Goal: Answer question/provide support

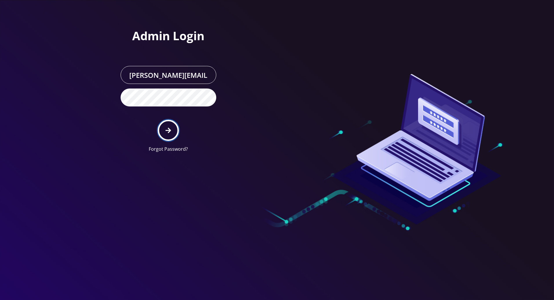
click at [168, 129] on icon "submit" at bounding box center [168, 130] width 6 height 6
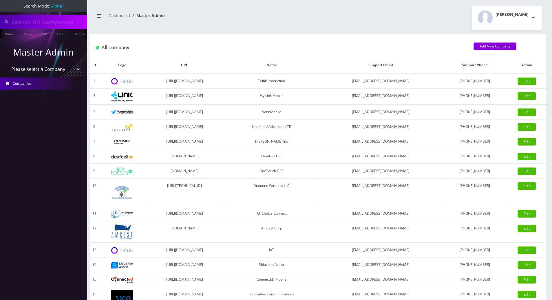
click at [55, 22] on input "text" at bounding box center [49, 22] width 74 height 11
paste input "9295497818"
type input "9295497818"
click at [7, 34] on link "Phone" at bounding box center [8, 34] width 15 height 10
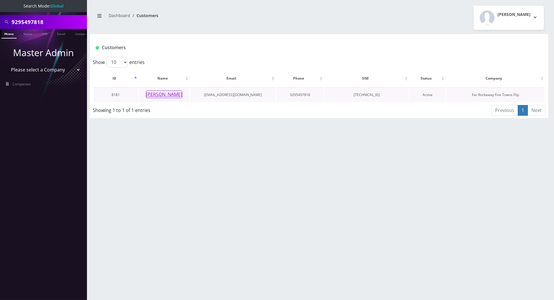
click at [169, 96] on button "[PERSON_NAME]" at bounding box center [164, 95] width 37 height 8
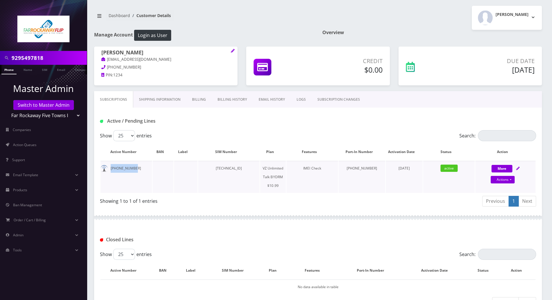
drag, startPoint x: 134, startPoint y: 168, endPoint x: 111, endPoint y: 169, distance: 22.6
click at [111, 169] on td "929-549-7818" at bounding box center [127, 177] width 52 height 32
copy td "929-549-7818"
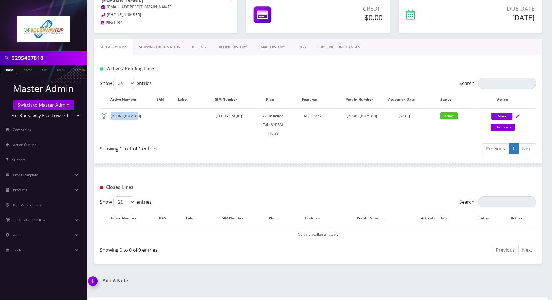
scroll to position [91, 0]
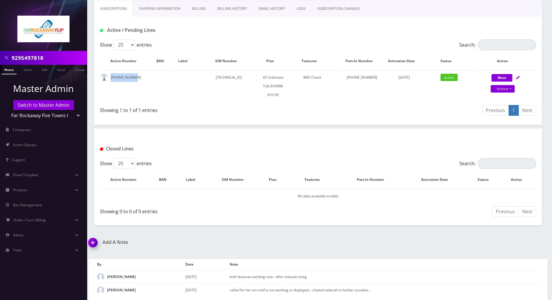
click at [95, 243] on img at bounding box center [93, 244] width 17 height 17
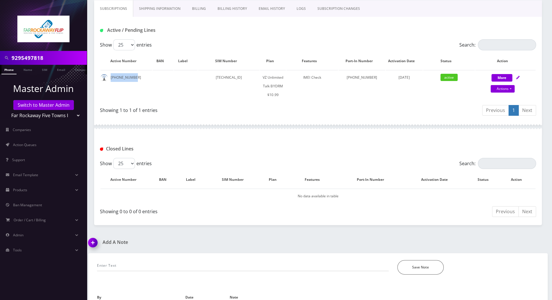
scroll to position [124, 0]
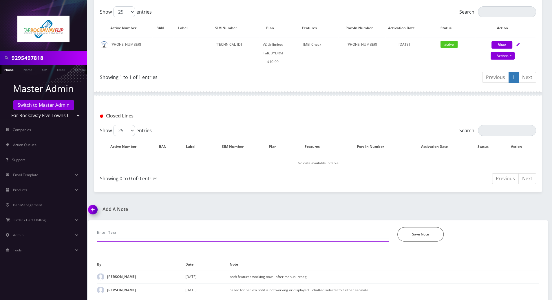
click at [138, 232] on input "text" at bounding box center [243, 232] width 292 height 11
type input "called for her caller ID-- chatted selectel rep"
click at [411, 234] on button "Save Note" at bounding box center [421, 234] width 46 height 14
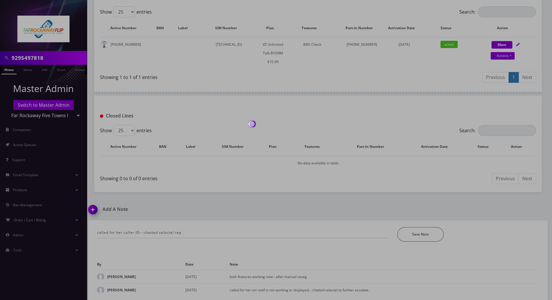
scroll to position [104, 0]
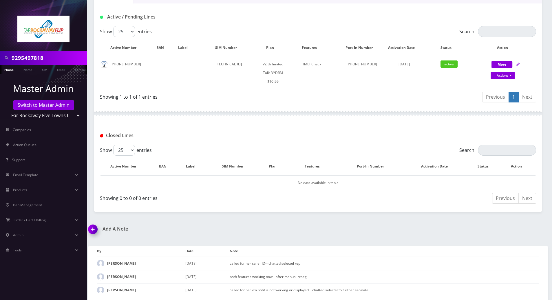
click at [541, 270] on div "By Date Note Tzvi Lieberman September 26, 2025 called for her caller ID-- chatt…" at bounding box center [318, 274] width 451 height 56
